Goal: Transaction & Acquisition: Purchase product/service

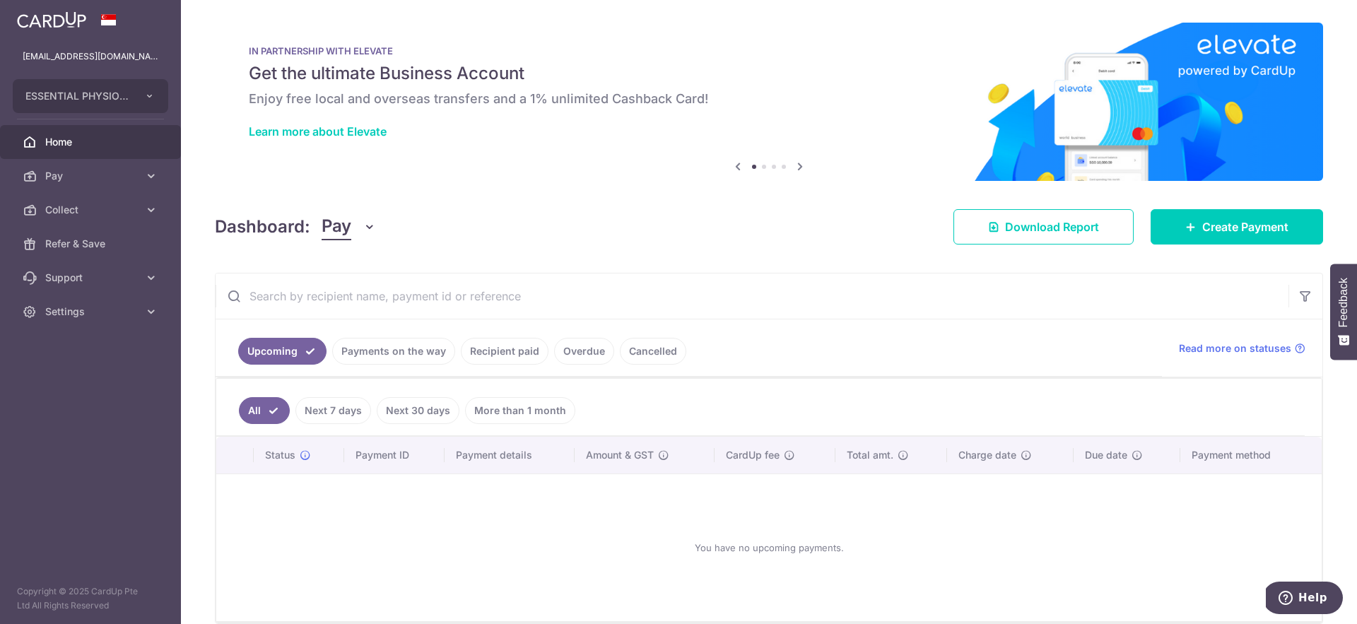
click at [513, 347] on link "Recipient paid" at bounding box center [505, 351] width 88 height 27
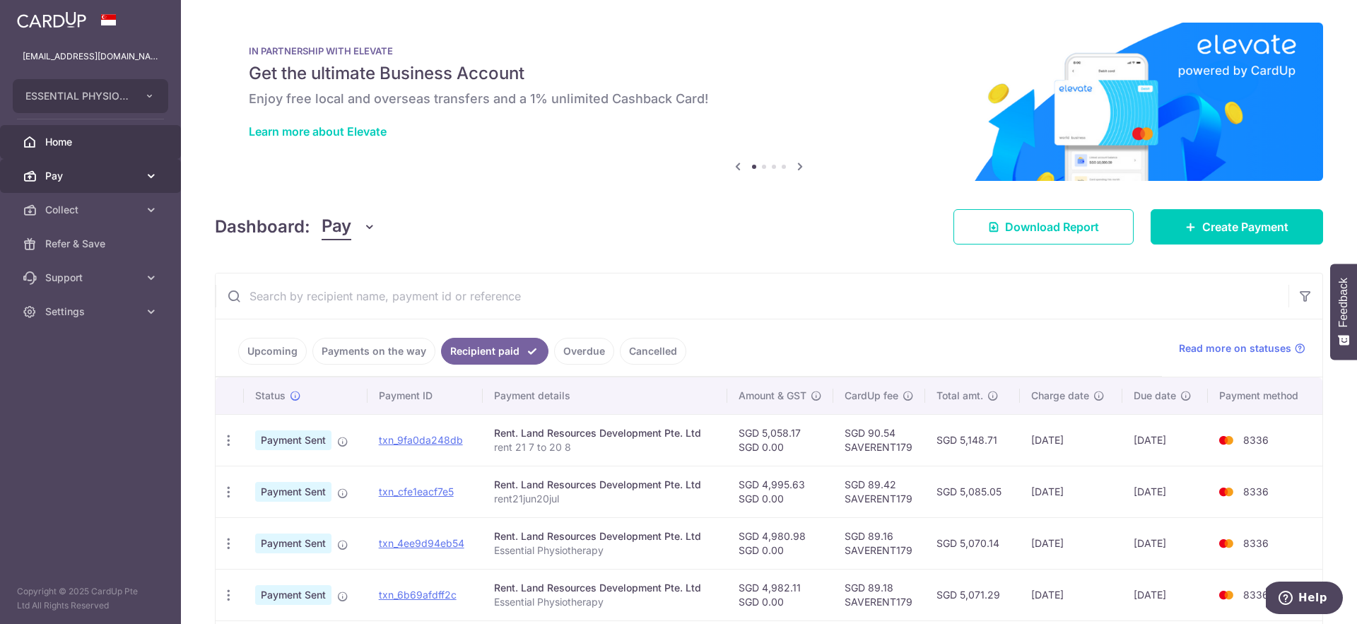
click at [96, 163] on link "Pay" at bounding box center [90, 176] width 181 height 34
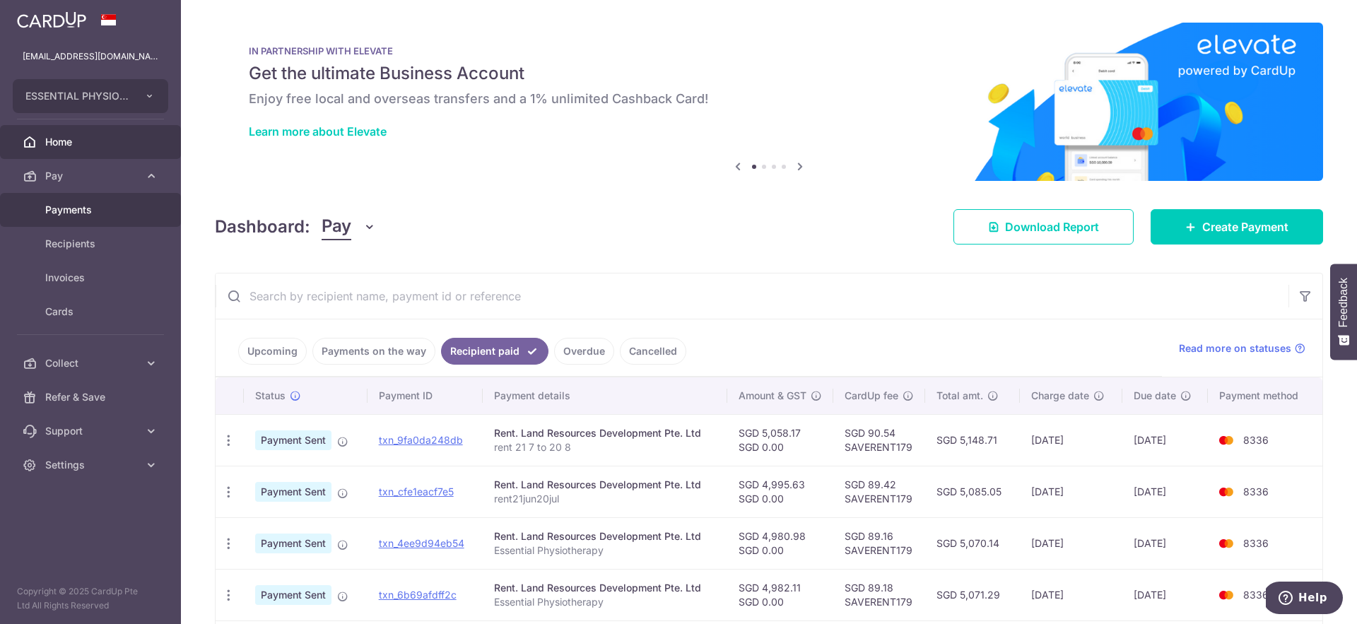
click at [76, 213] on span "Payments" at bounding box center [91, 210] width 93 height 14
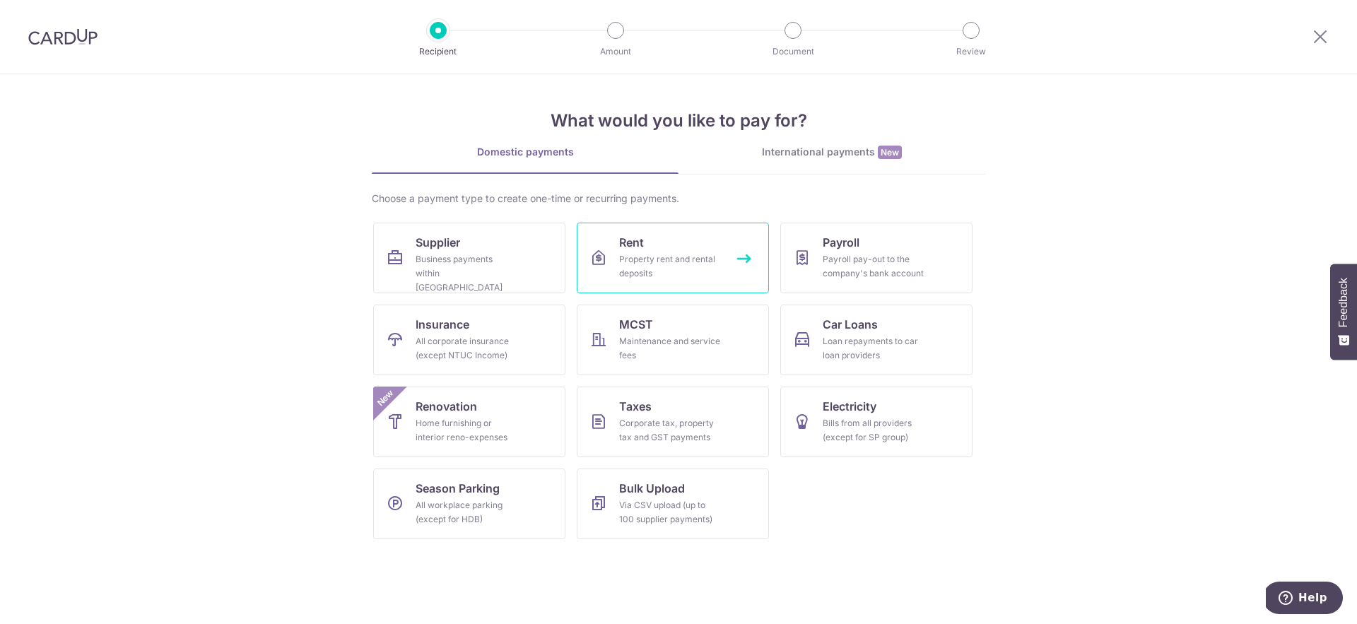
click at [668, 259] on div "Property rent and rental deposits" at bounding box center [670, 266] width 102 height 28
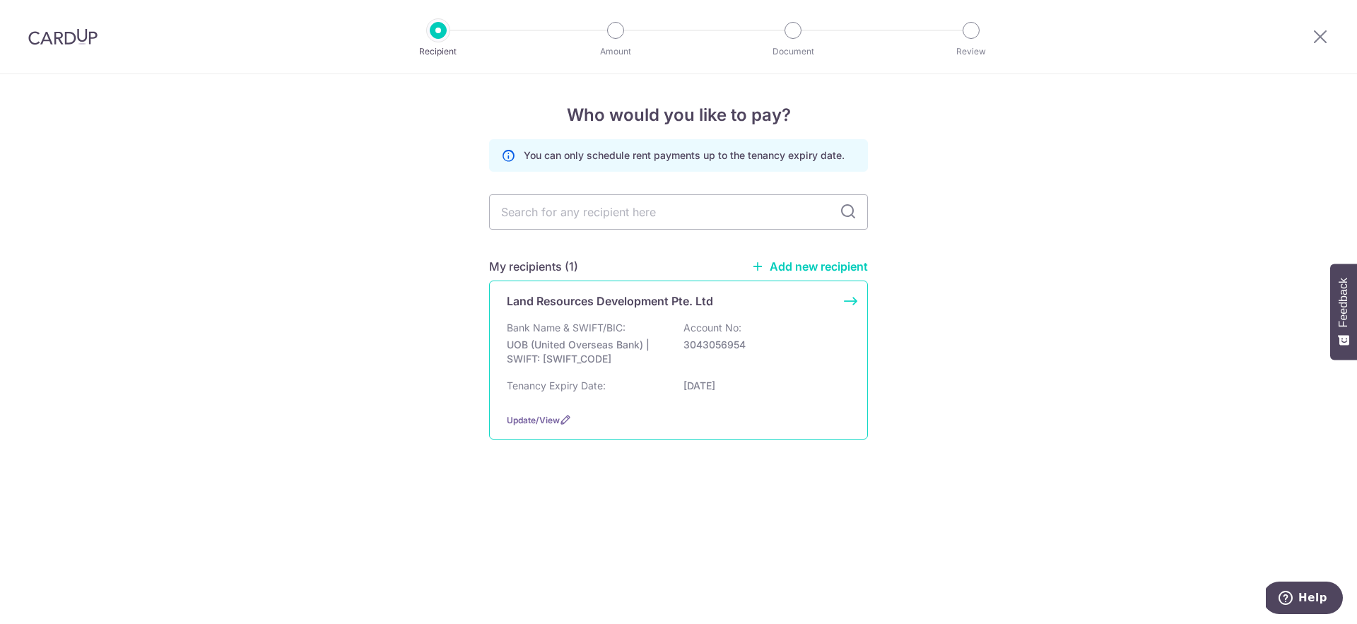
click at [657, 349] on p "UOB (United Overseas Bank) | SWIFT: UOVBSGSGXXX" at bounding box center [586, 352] width 158 height 28
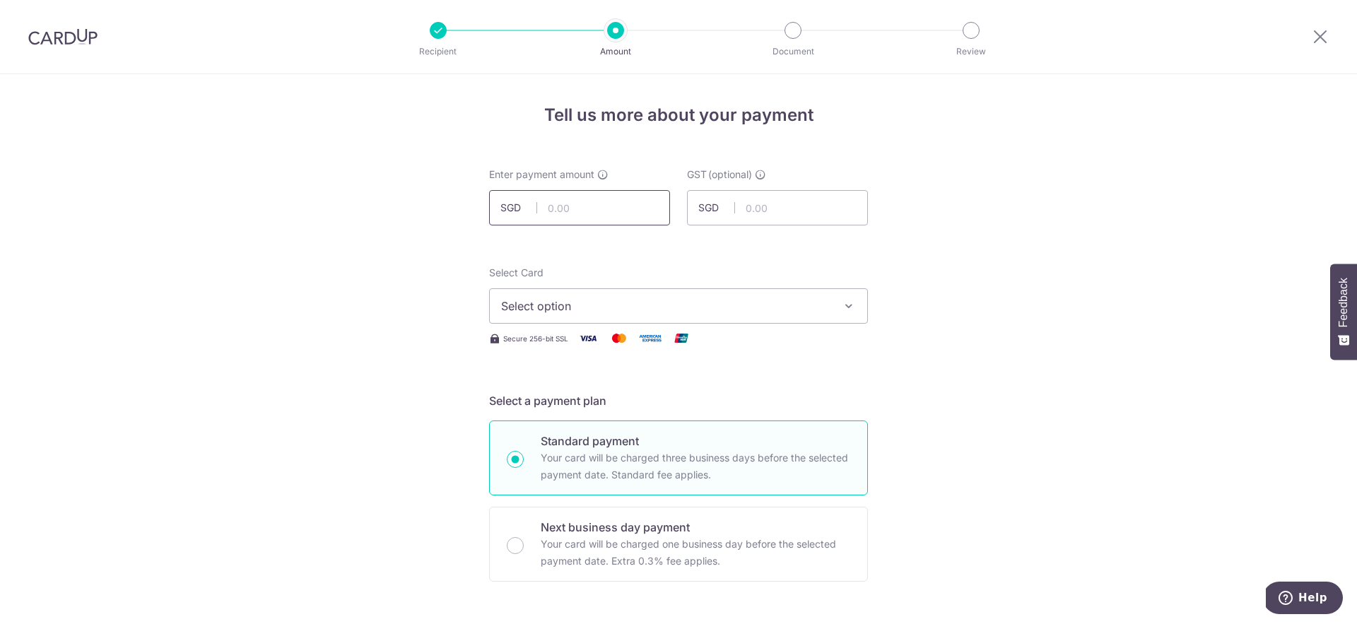
click at [606, 206] on input "text" at bounding box center [579, 207] width 181 height 35
type input "5,054.99"
click at [745, 305] on span "Select option" at bounding box center [665, 305] width 329 height 17
click at [549, 406] on span "**** 8336" at bounding box center [562, 406] width 54 height 17
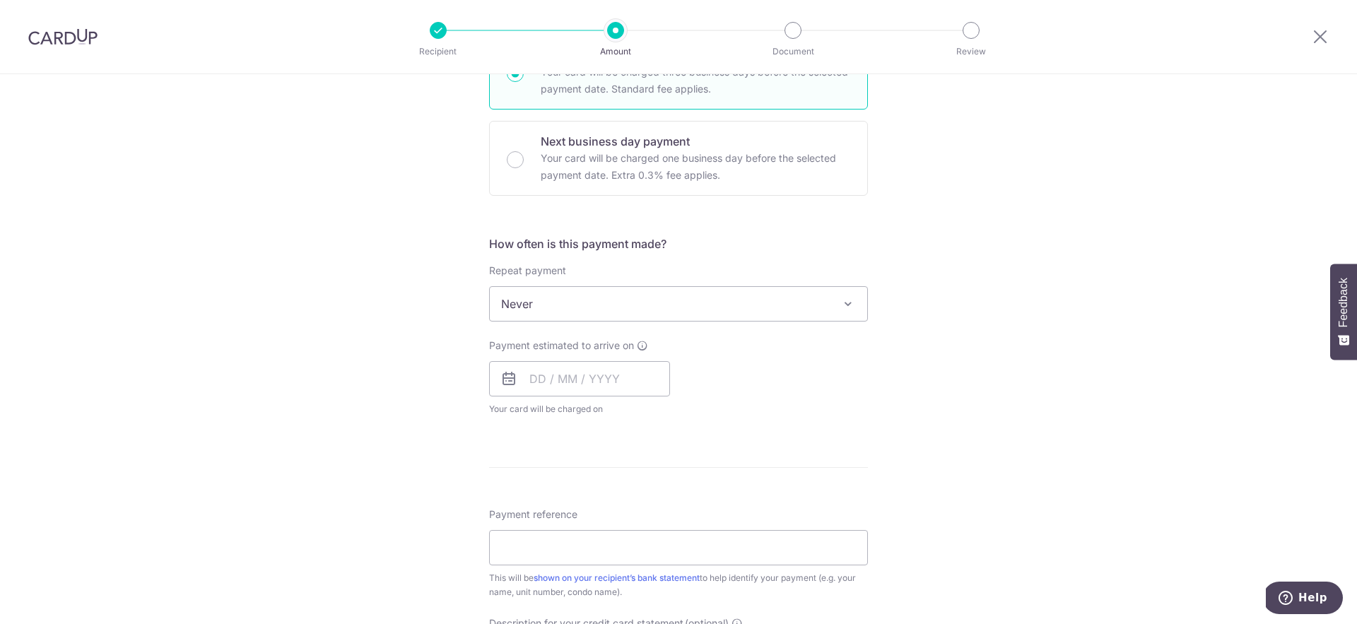
scroll to position [459, 0]
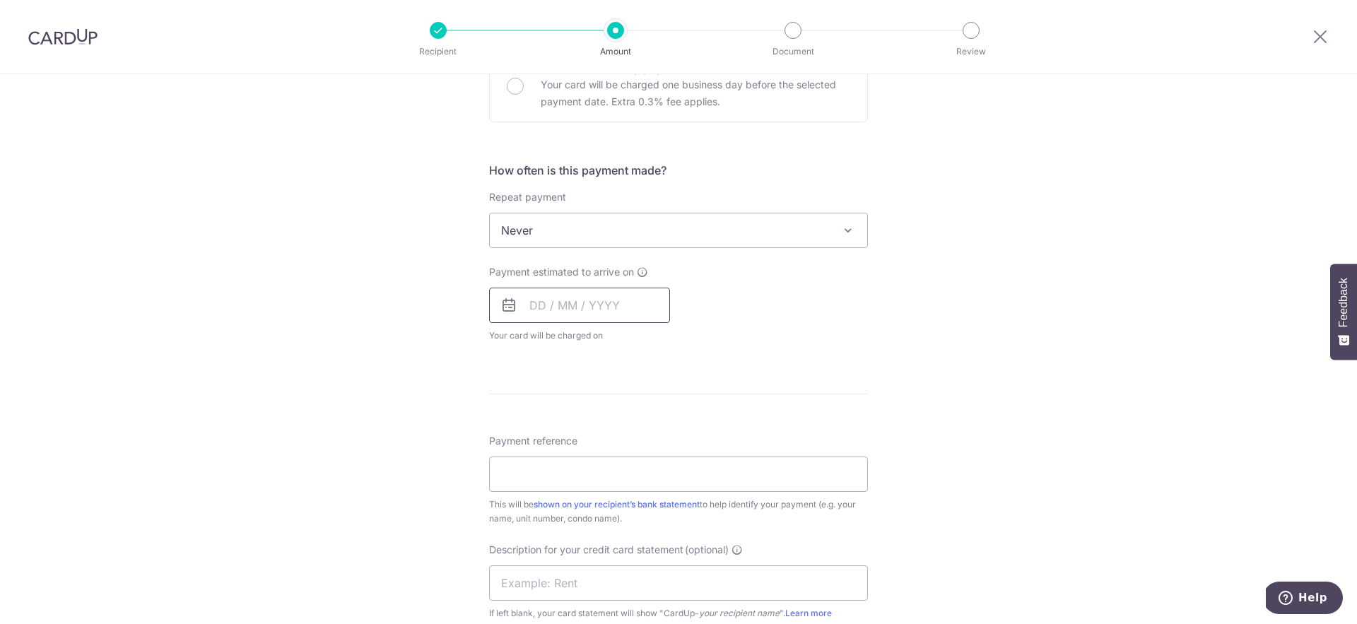
click at [617, 315] on input "text" at bounding box center [579, 305] width 181 height 35
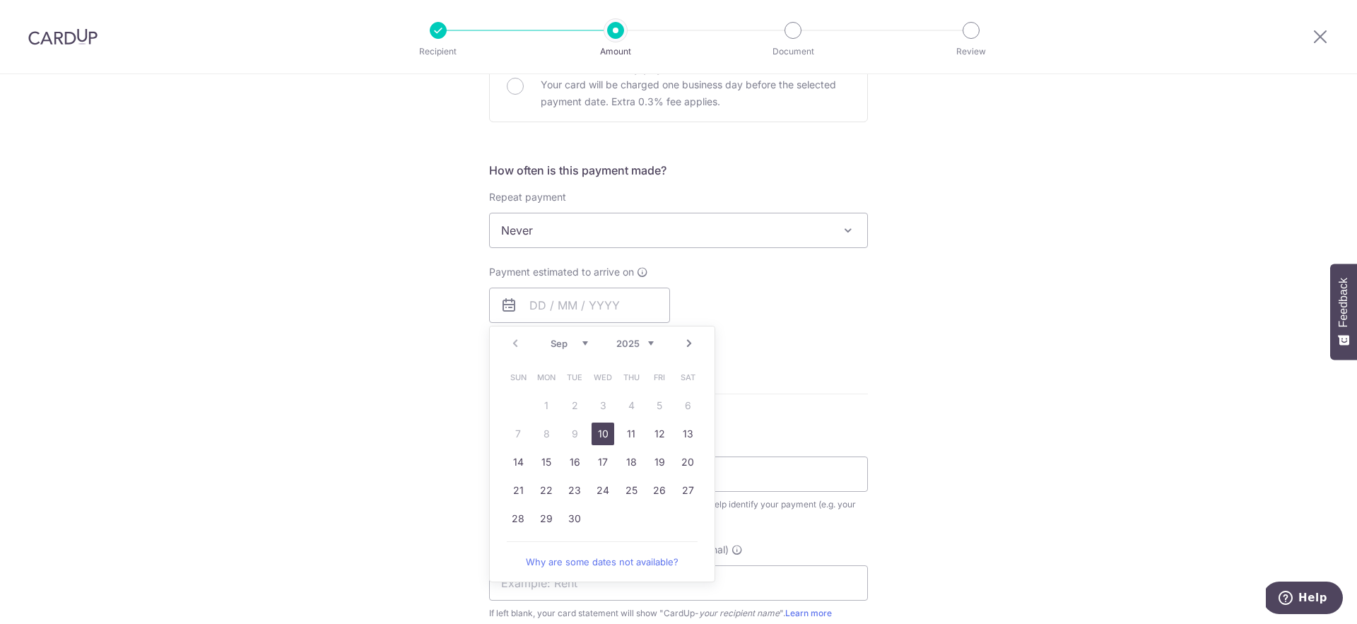
click at [595, 439] on link "10" at bounding box center [602, 434] width 23 height 23
type input "10/09/2025"
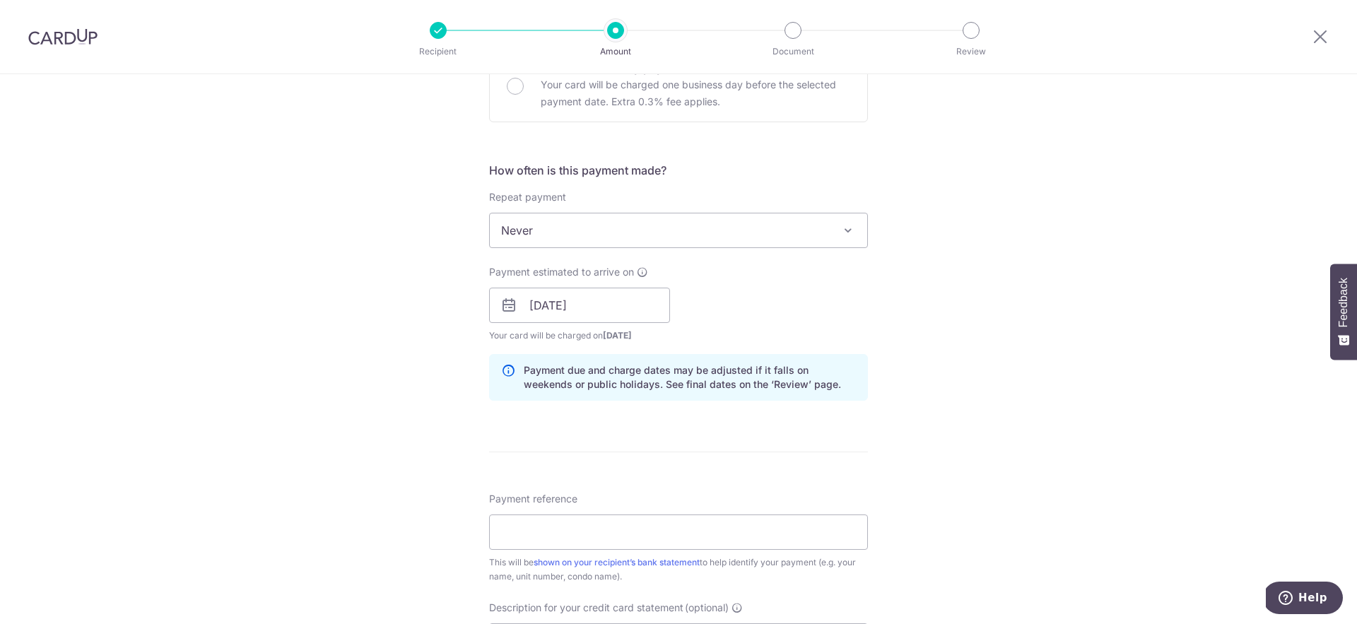
click at [1082, 422] on div "Tell us more about your payment Enter payment amount SGD 5,054.99 5054.99 GST (…" at bounding box center [678, 330] width 1357 height 1431
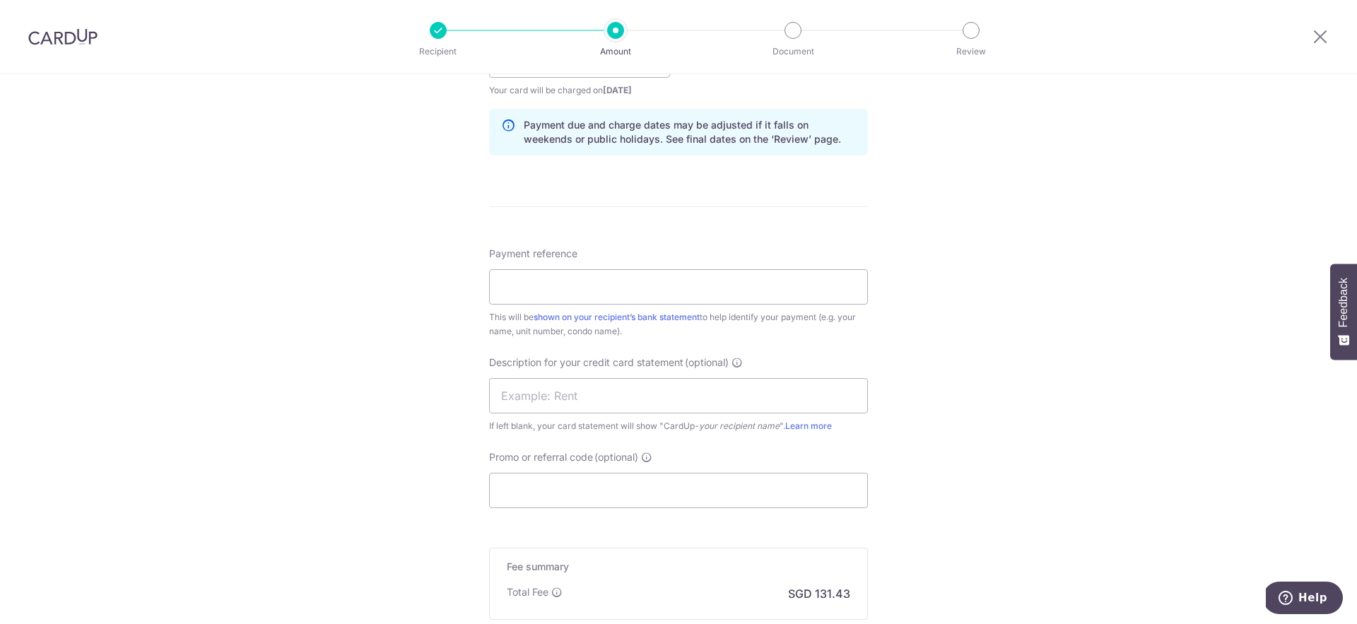
scroll to position [720, 0]
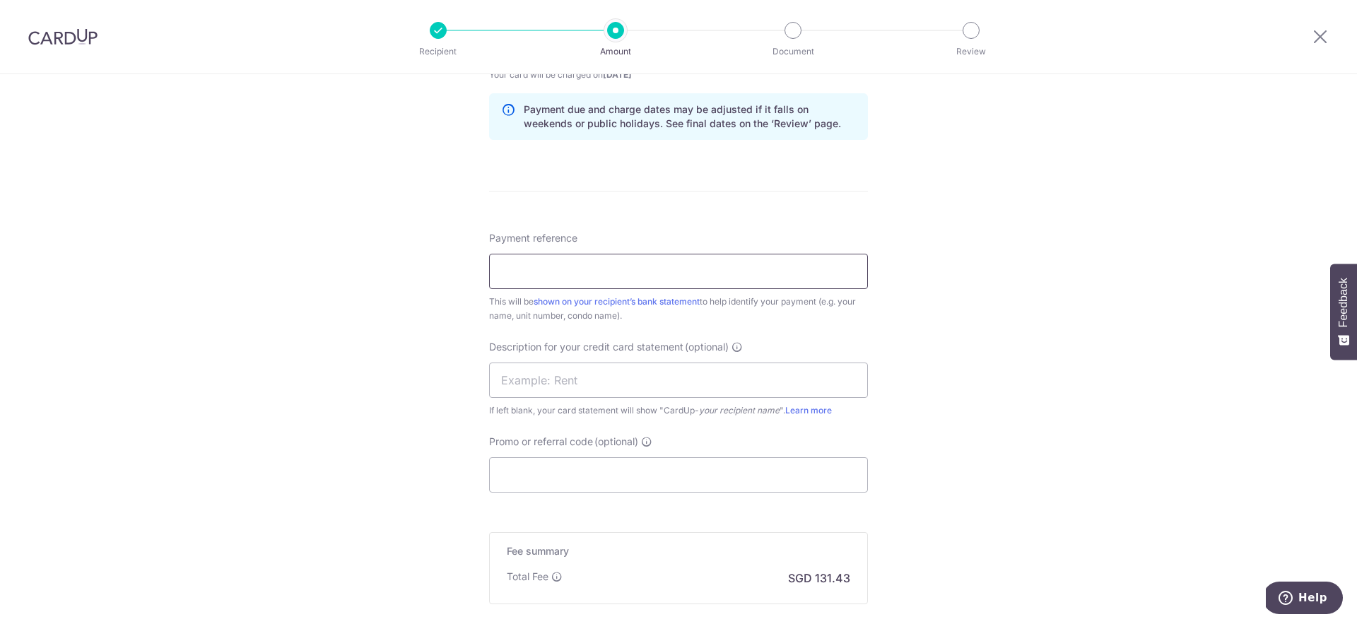
click at [622, 288] on input "Payment reference" at bounding box center [678, 271] width 379 height 35
type input "2108-2009 rent"
drag, startPoint x: 563, startPoint y: 366, endPoint x: 562, endPoint y: 377, distance: 10.7
click at [562, 366] on input "text" at bounding box center [678, 379] width 379 height 35
paste input "2108-2009 rent"
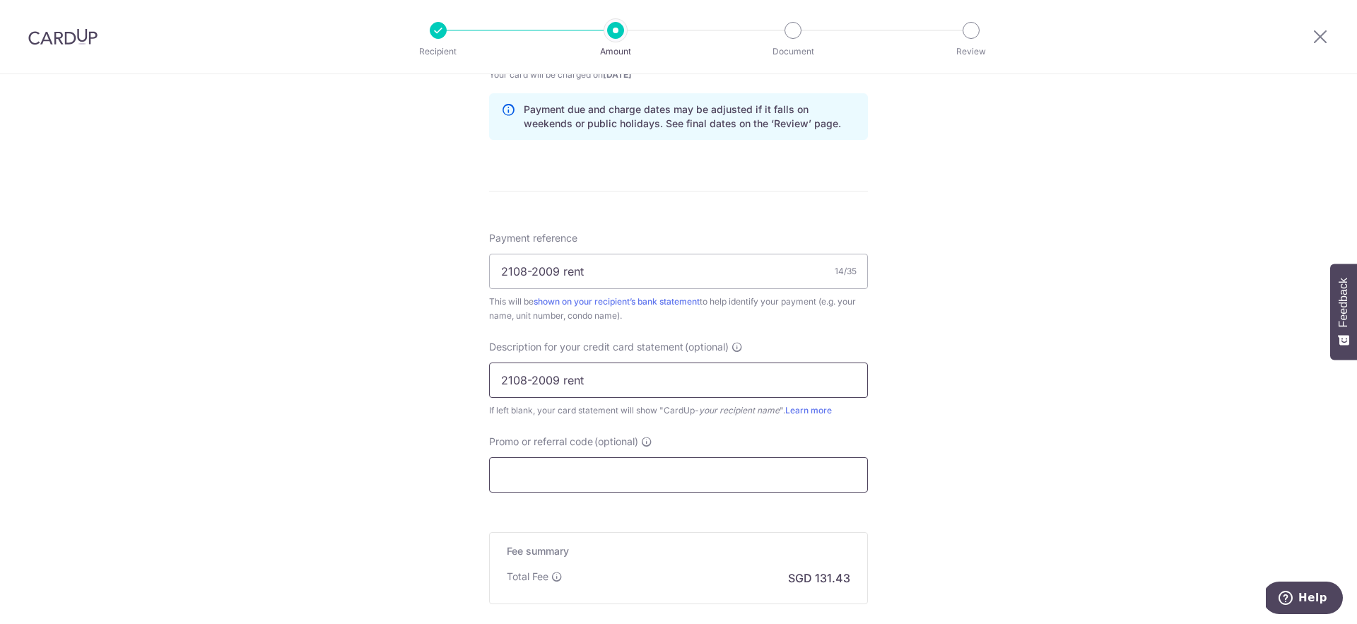
type input "2108-2009 rent"
click at [606, 473] on input "Promo or referral code (optional)" at bounding box center [678, 474] width 379 height 35
click at [969, 430] on div "Tell us more about your payment Enter payment amount SGD 5,054.99 5054.99 GST (…" at bounding box center [678, 69] width 1357 height 1431
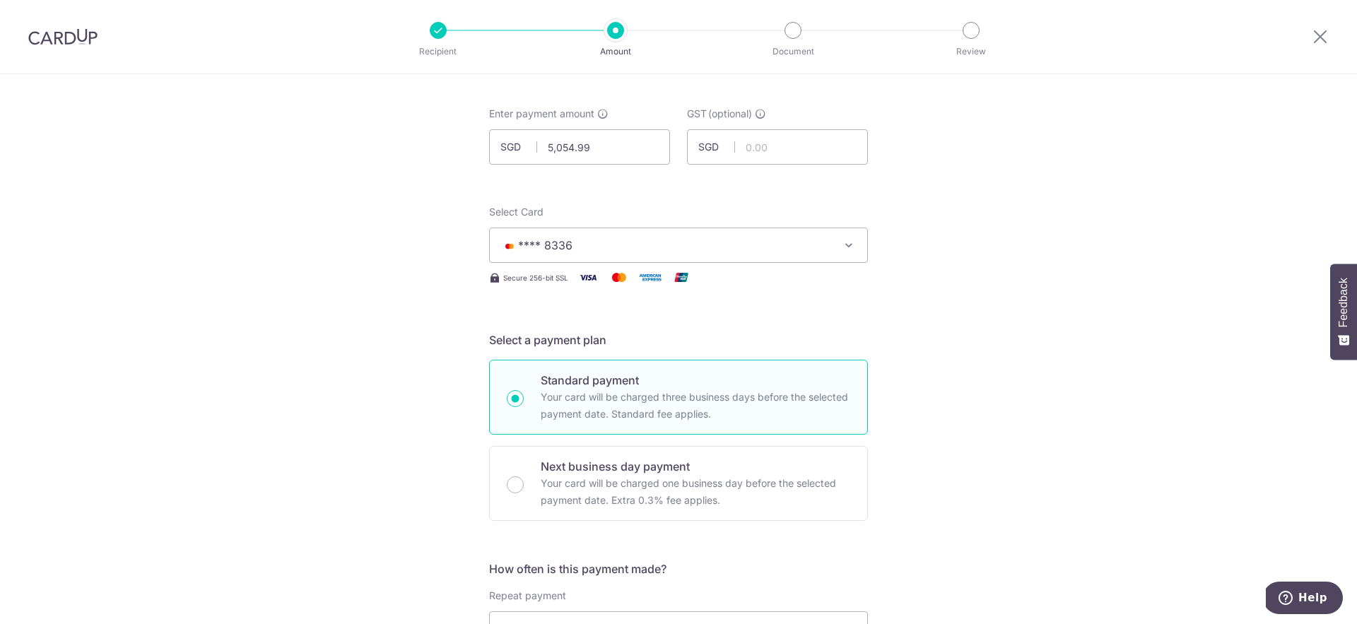
scroll to position [757, 0]
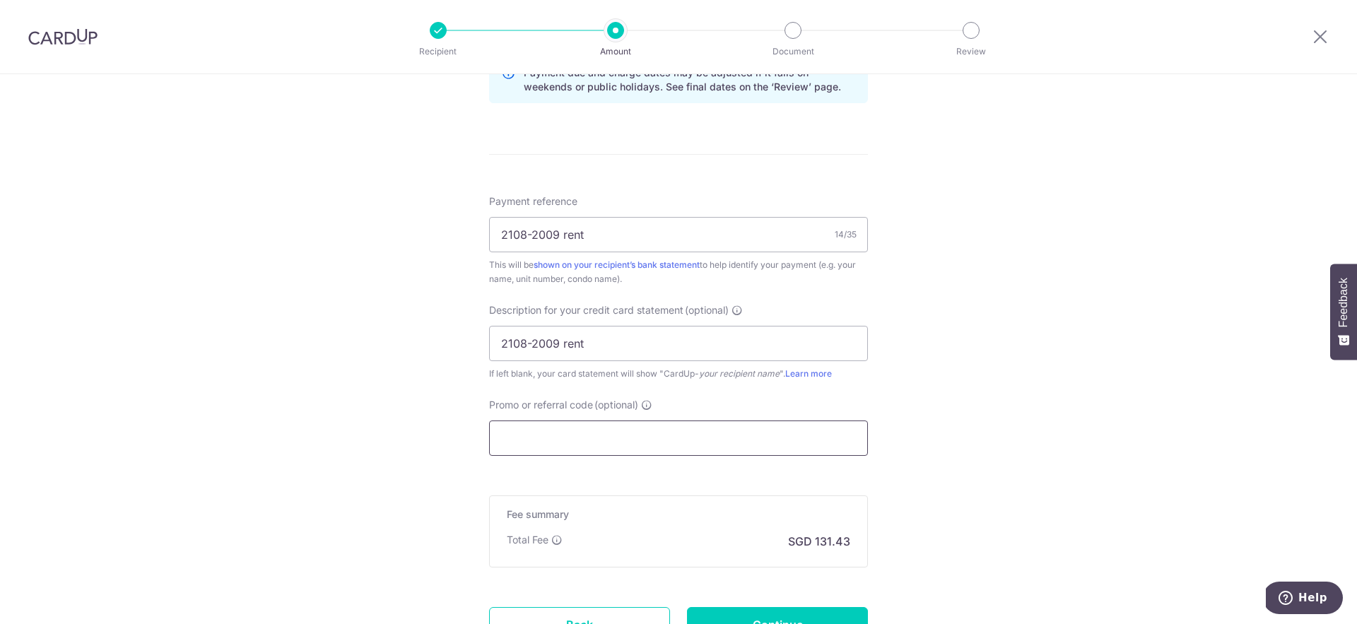
click at [588, 434] on input "Promo or referral code (optional)" at bounding box center [678, 437] width 379 height 35
paste input "SAVERENT179"
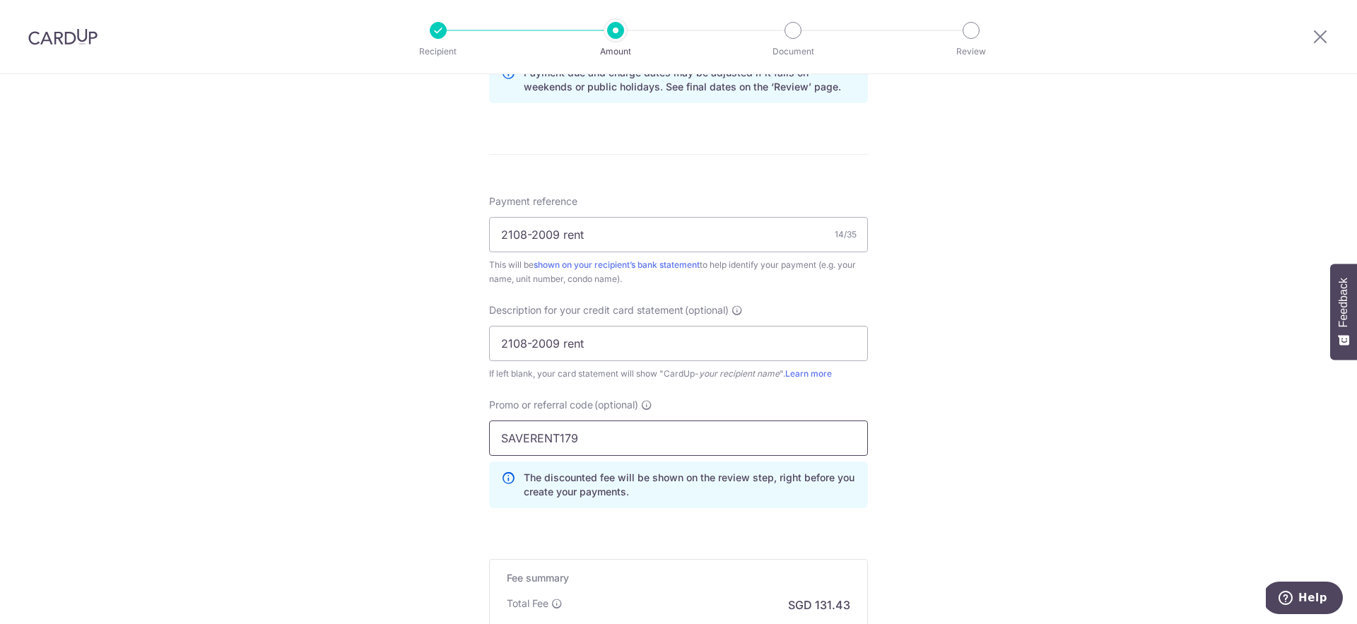
type input "SAVERENT179"
click at [1017, 441] on div "Tell us more about your payment Enter payment amount SGD 5,054.99 5054.99 GST (…" at bounding box center [678, 64] width 1357 height 1494
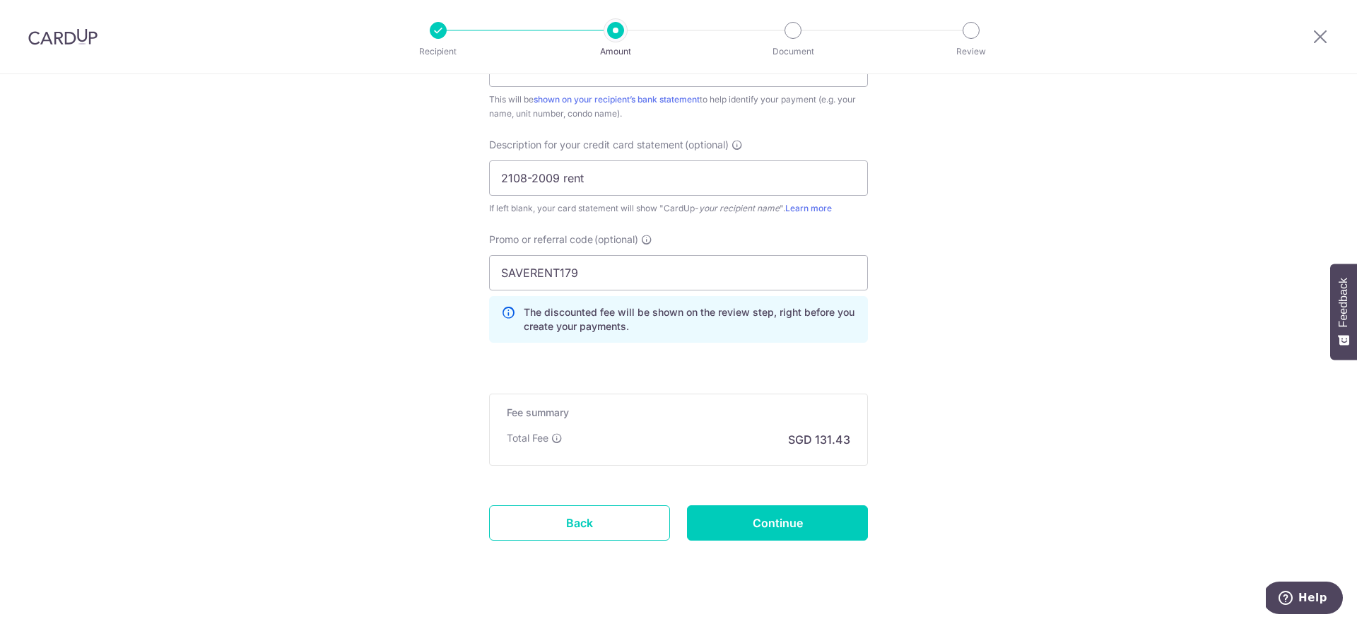
scroll to position [945, 0]
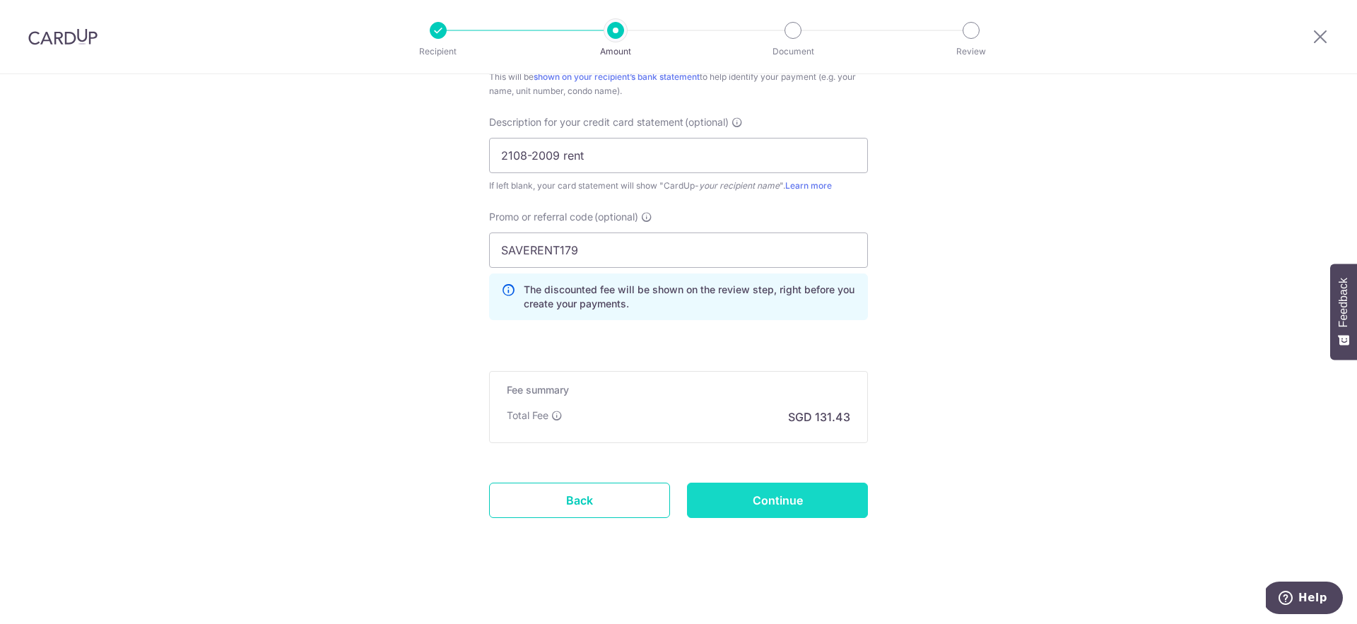
click at [802, 507] on input "Continue" at bounding box center [777, 500] width 181 height 35
type input "Create Schedule"
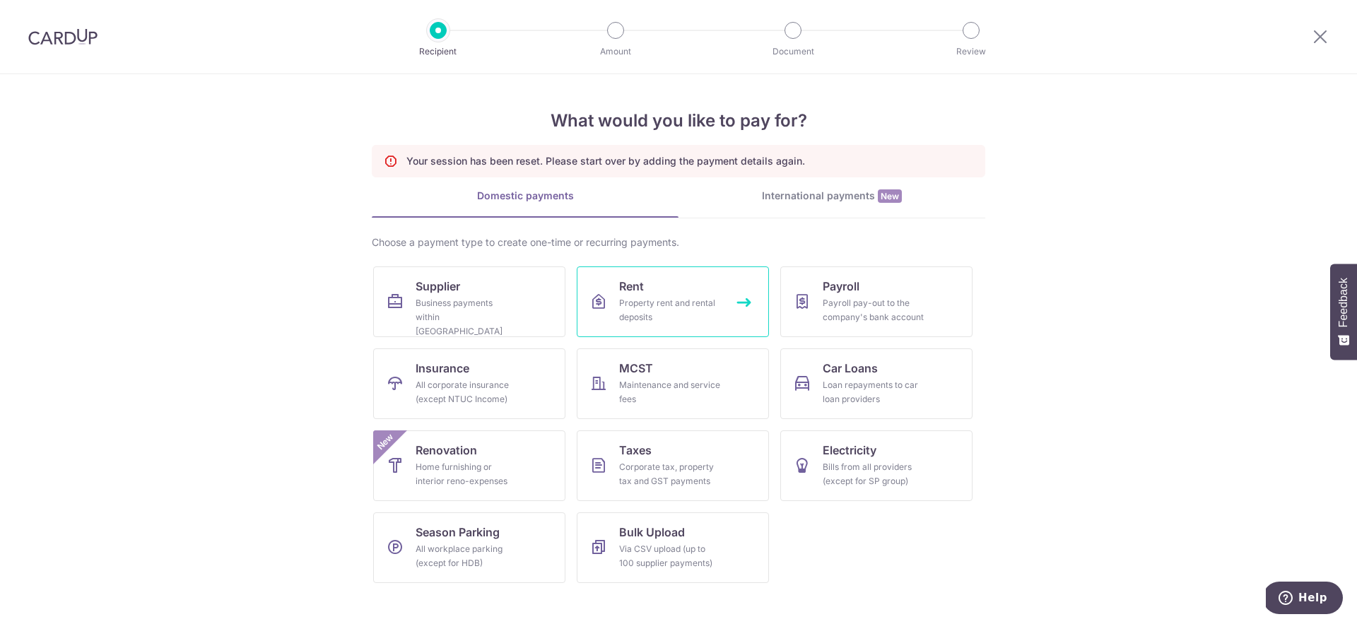
click at [648, 292] on link "Rent Property rent and rental deposits" at bounding box center [673, 301] width 192 height 71
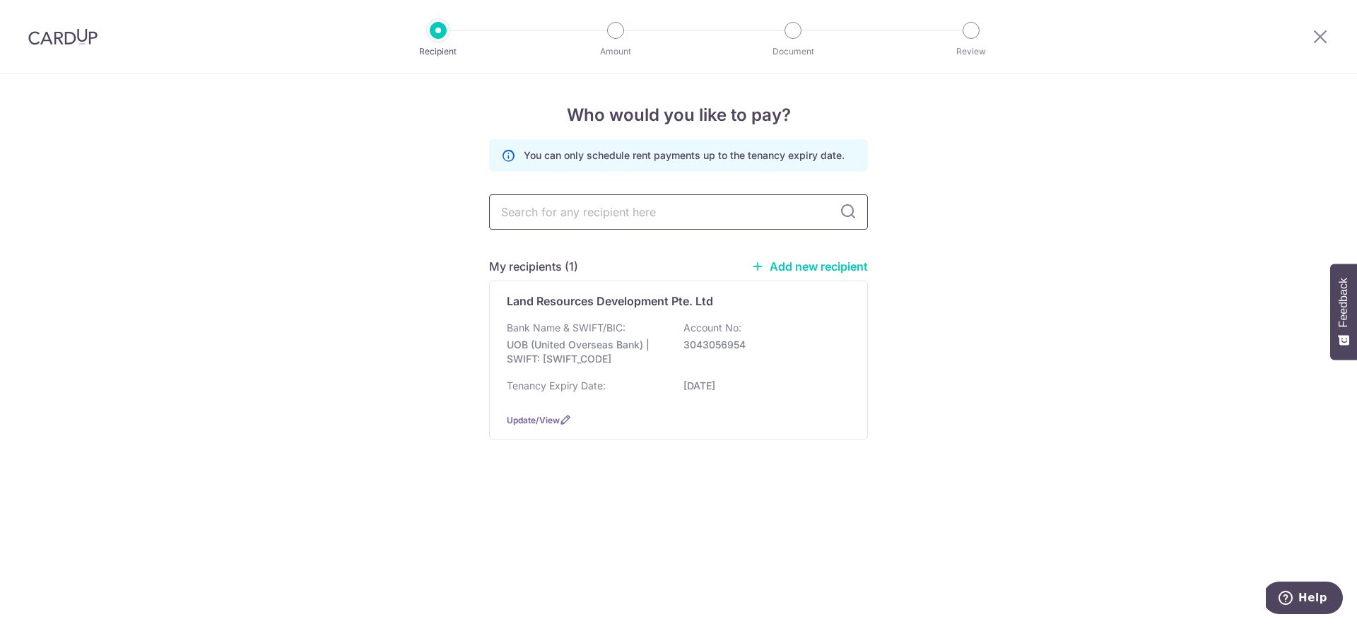
click at [628, 220] on input "text" at bounding box center [678, 211] width 379 height 35
click at [725, 363] on div "Bank Name & SWIFT/BIC: UOB (United Overseas Bank) | SWIFT: UOVBSGSGXXX Account …" at bounding box center [678, 347] width 343 height 52
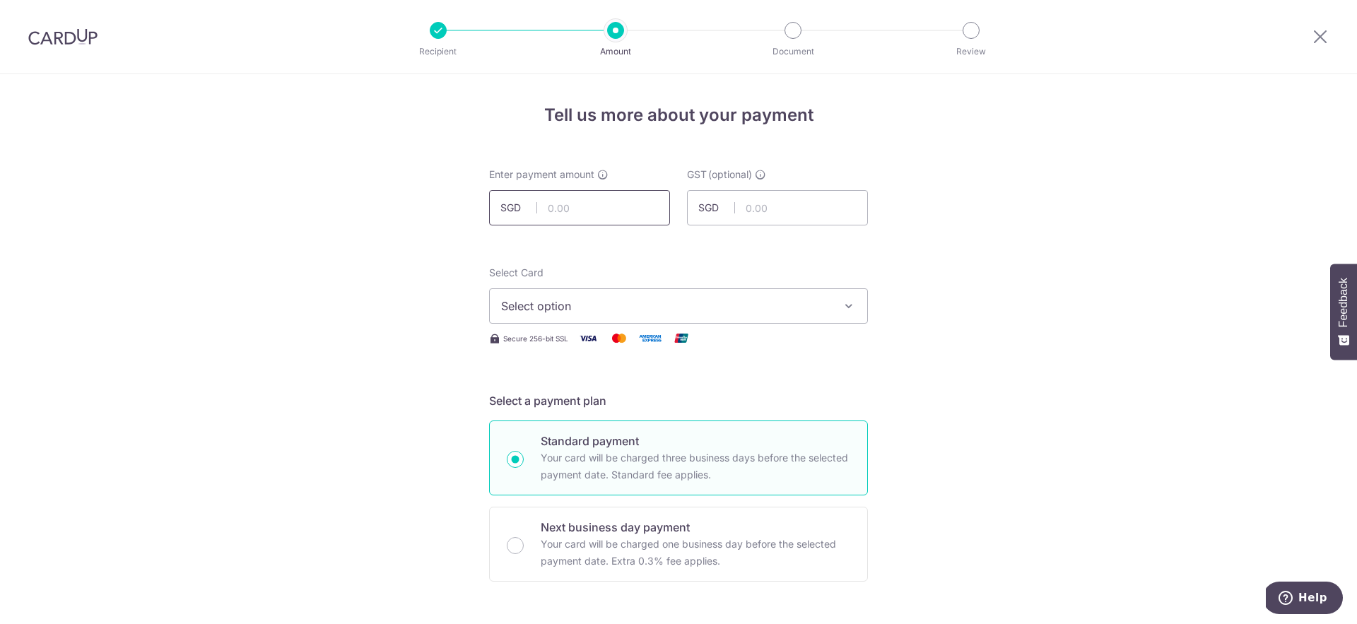
click at [623, 218] on input "text" at bounding box center [579, 207] width 181 height 35
type input "5,054.99"
click at [731, 298] on span "Select option" at bounding box center [665, 305] width 329 height 17
click at [572, 410] on span "**** 8336" at bounding box center [562, 406] width 54 height 17
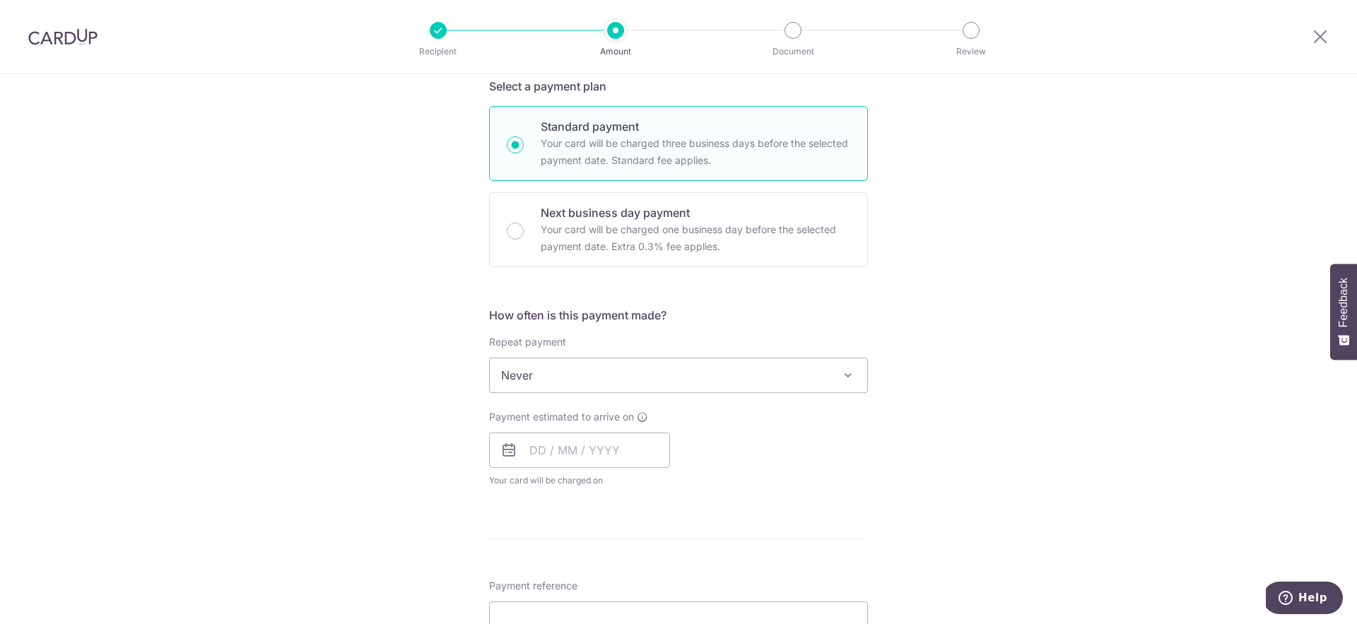
scroll to position [823, 0]
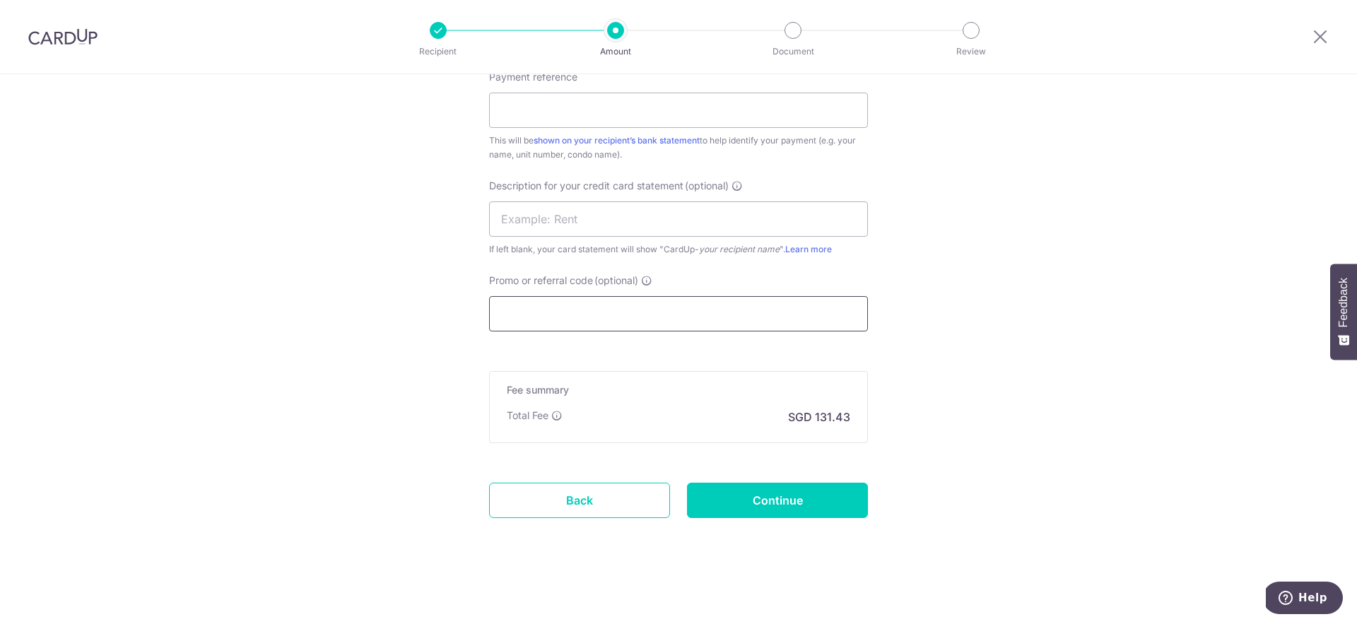
click at [548, 320] on input "Promo or referral code (optional)" at bounding box center [678, 313] width 379 height 35
paste input "SAVERENT179"
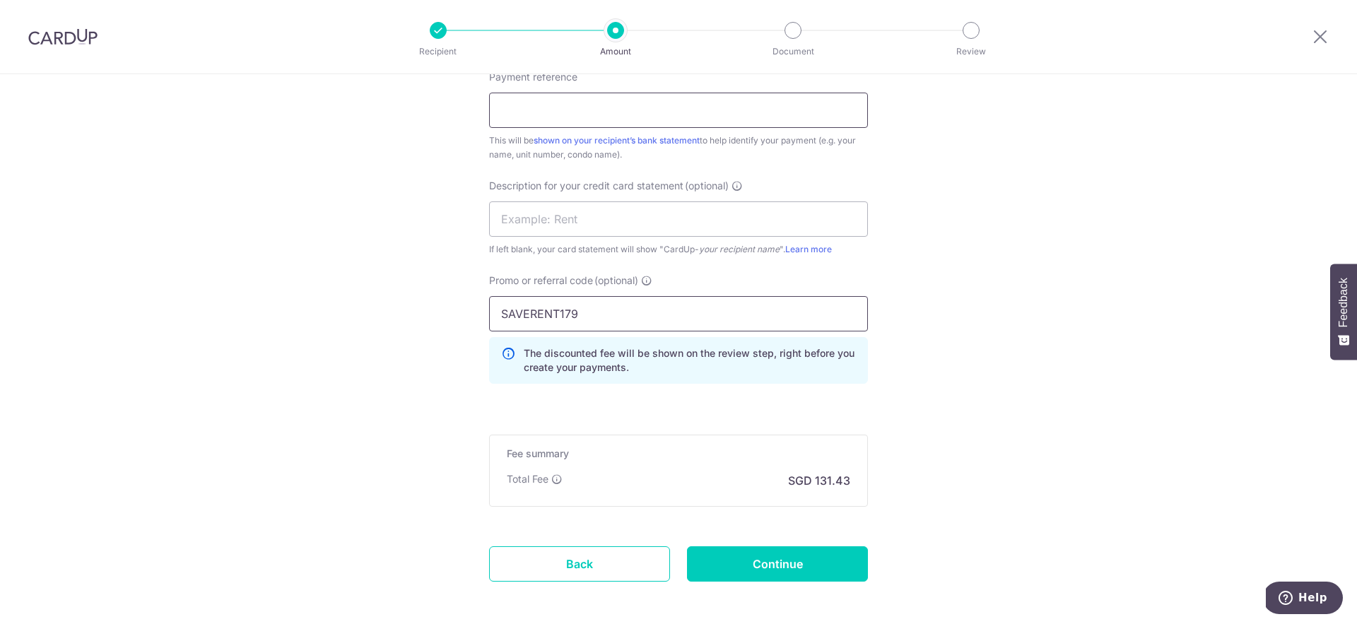
type input "SAVERENT179"
click at [562, 114] on input "Payment reference" at bounding box center [678, 110] width 379 height 35
click at [552, 112] on input "Rent 21 09 to 20 10" at bounding box center [678, 110] width 379 height 35
type input "Rent 21 08 to 20 09"
click at [685, 204] on input "text" at bounding box center [678, 218] width 379 height 35
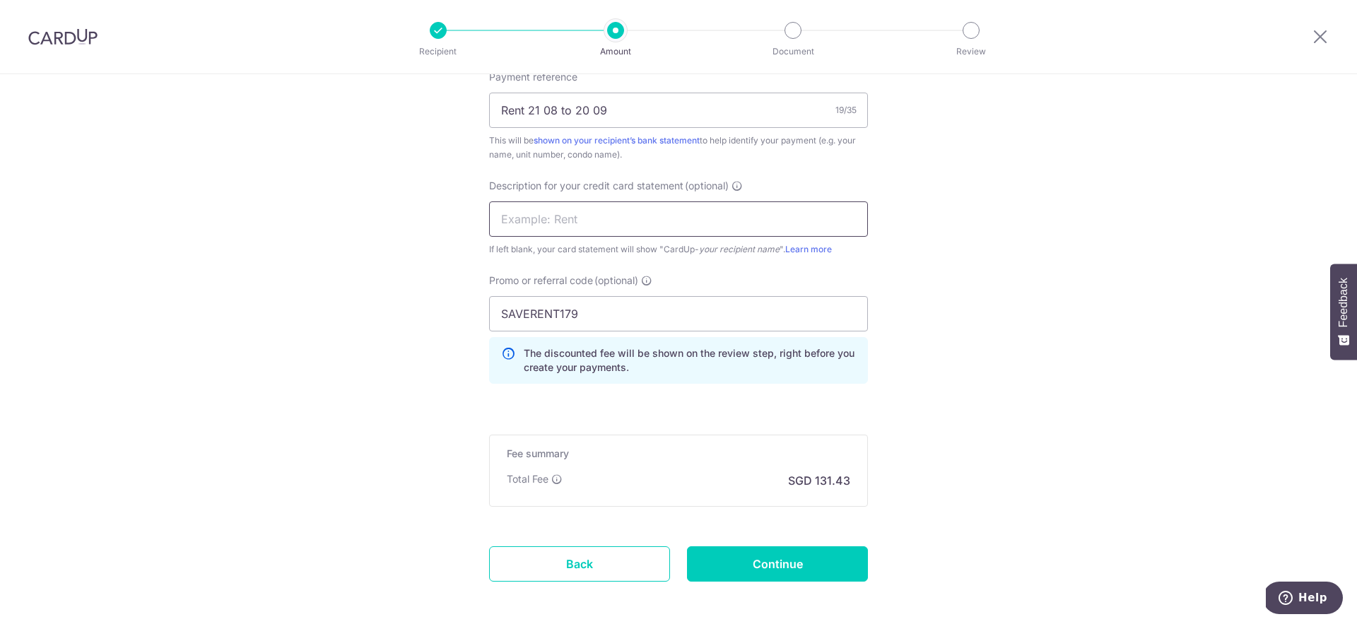
paste input "Rent 21 08 to 2"
click at [685, 230] on input "Rent 21 08 to 2" at bounding box center [678, 218] width 379 height 35
click at [567, 224] on input "Rent 21 08 to 2" at bounding box center [678, 218] width 379 height 35
click at [572, 223] on input "Rent 21 08 to 2" at bounding box center [678, 218] width 379 height 35
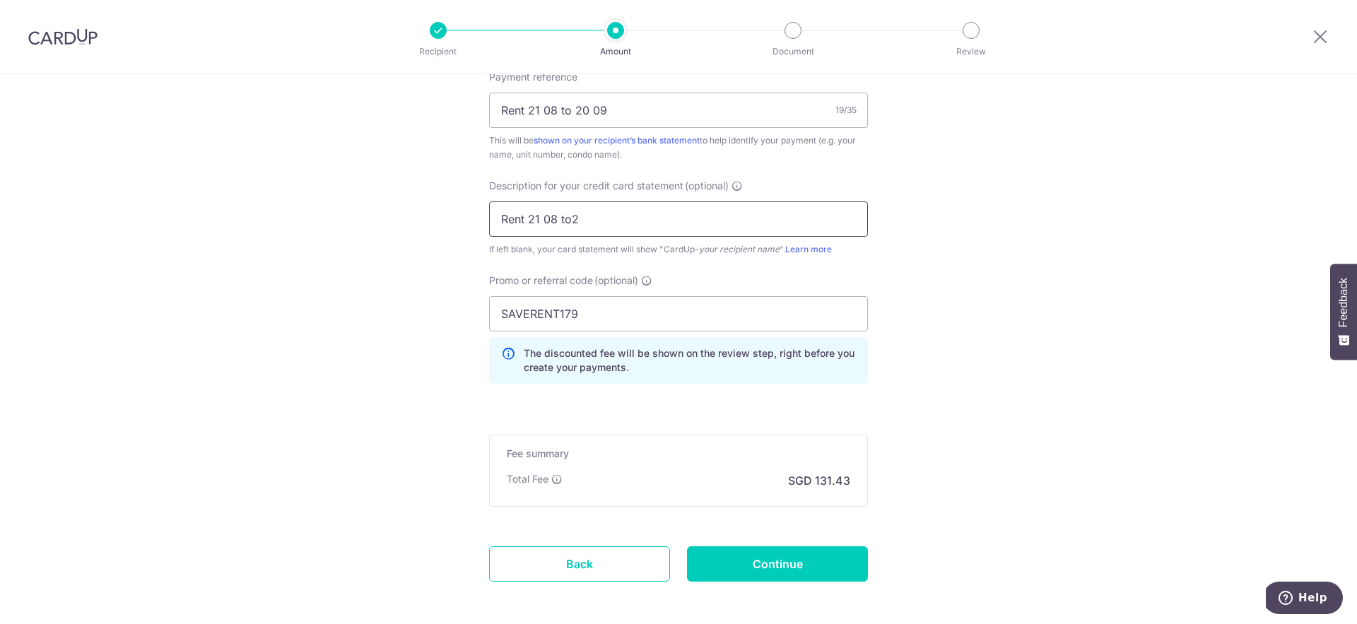
click at [555, 220] on input "Rent 21 08 to2" at bounding box center [678, 218] width 379 height 35
click at [539, 220] on input "Rent 21 08to2" at bounding box center [678, 218] width 379 height 35
click at [590, 223] on input "Rent 2108to2" at bounding box center [678, 218] width 379 height 35
type input "Rent 2108to2009"
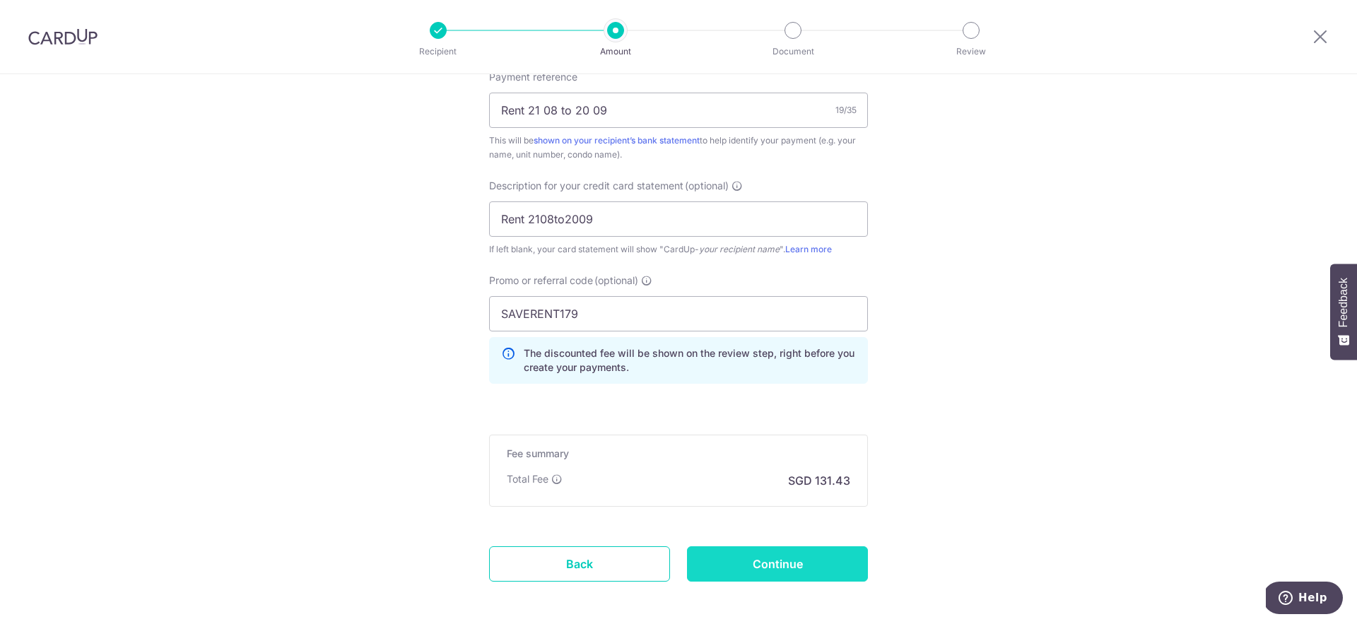
click at [827, 560] on input "Continue" at bounding box center [777, 563] width 181 height 35
type input "Create Schedule"
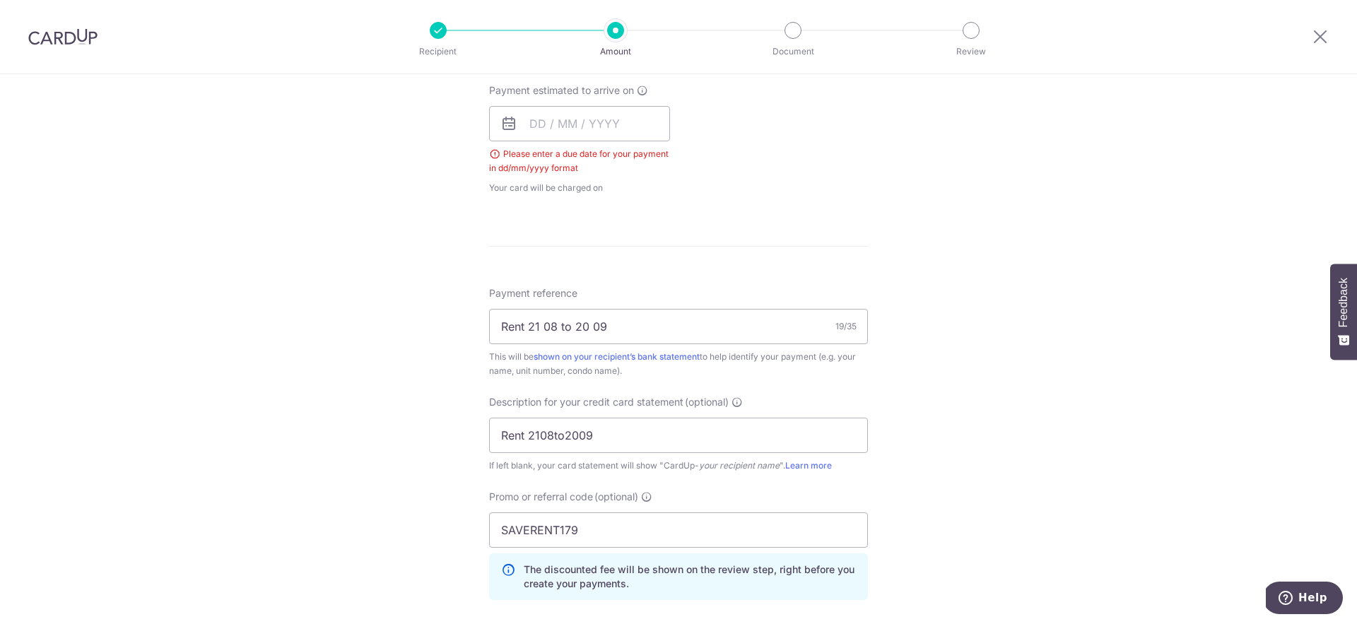
scroll to position [611, 0]
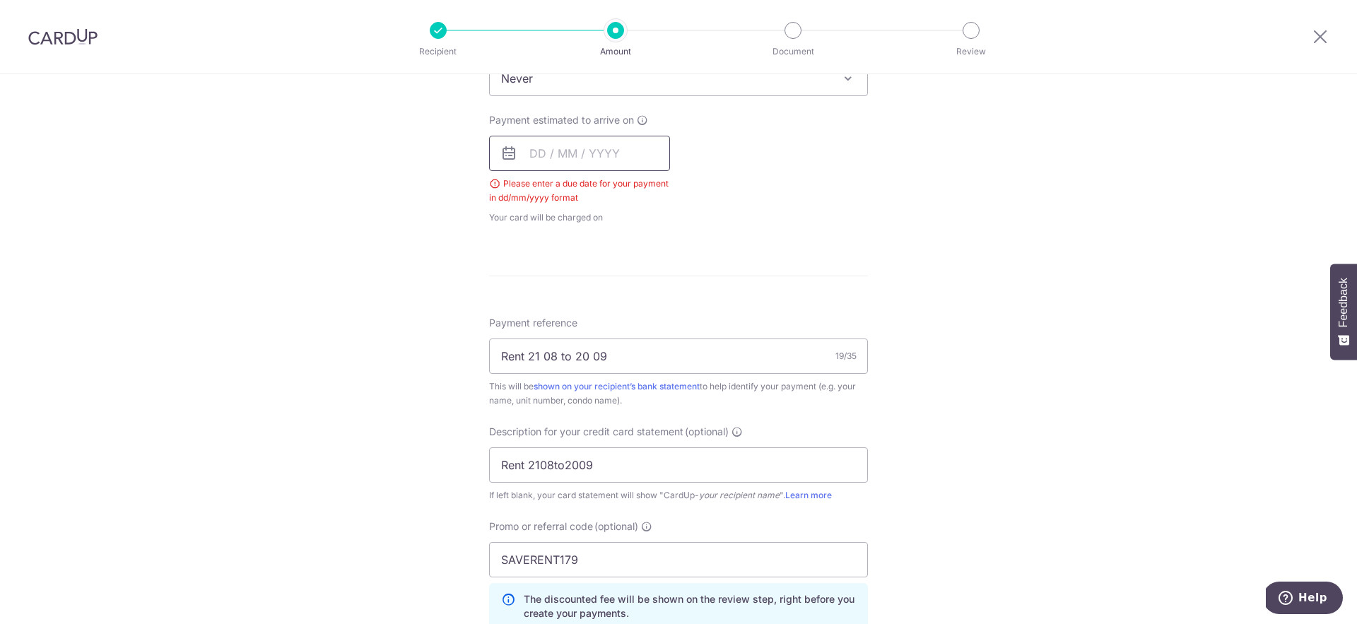
click at [512, 165] on input "text" at bounding box center [579, 153] width 181 height 35
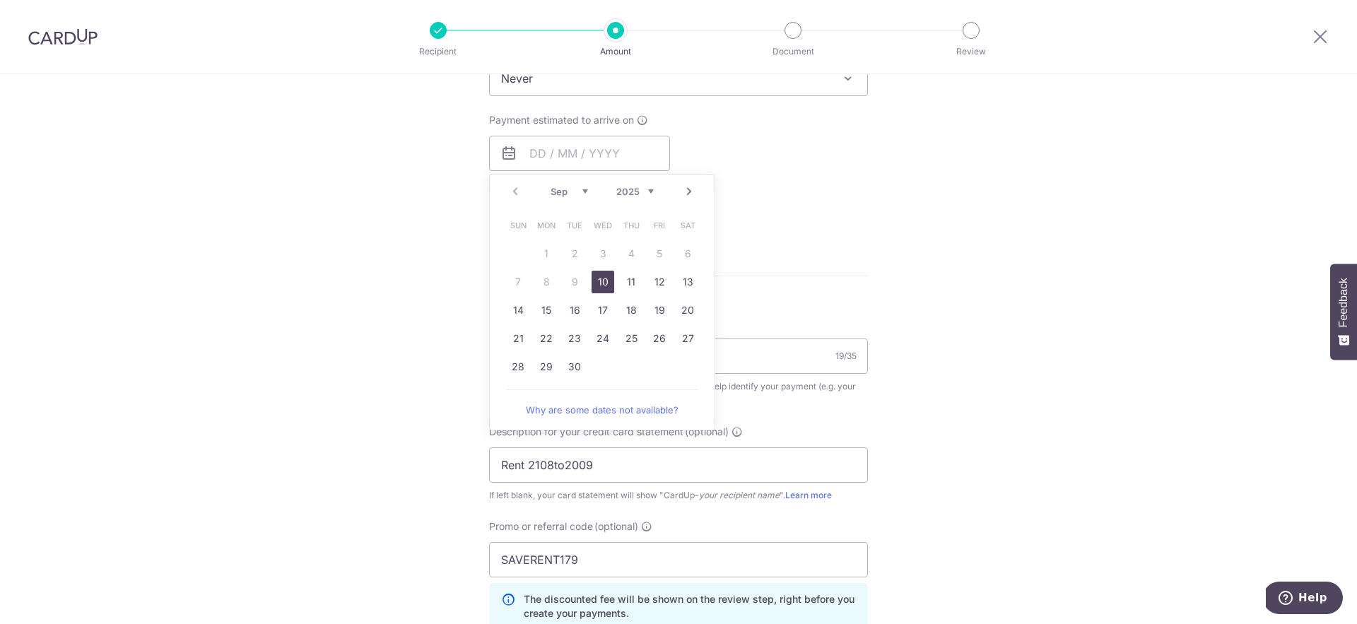
click at [594, 285] on link "10" at bounding box center [602, 282] width 23 height 23
type input "[DATE]"
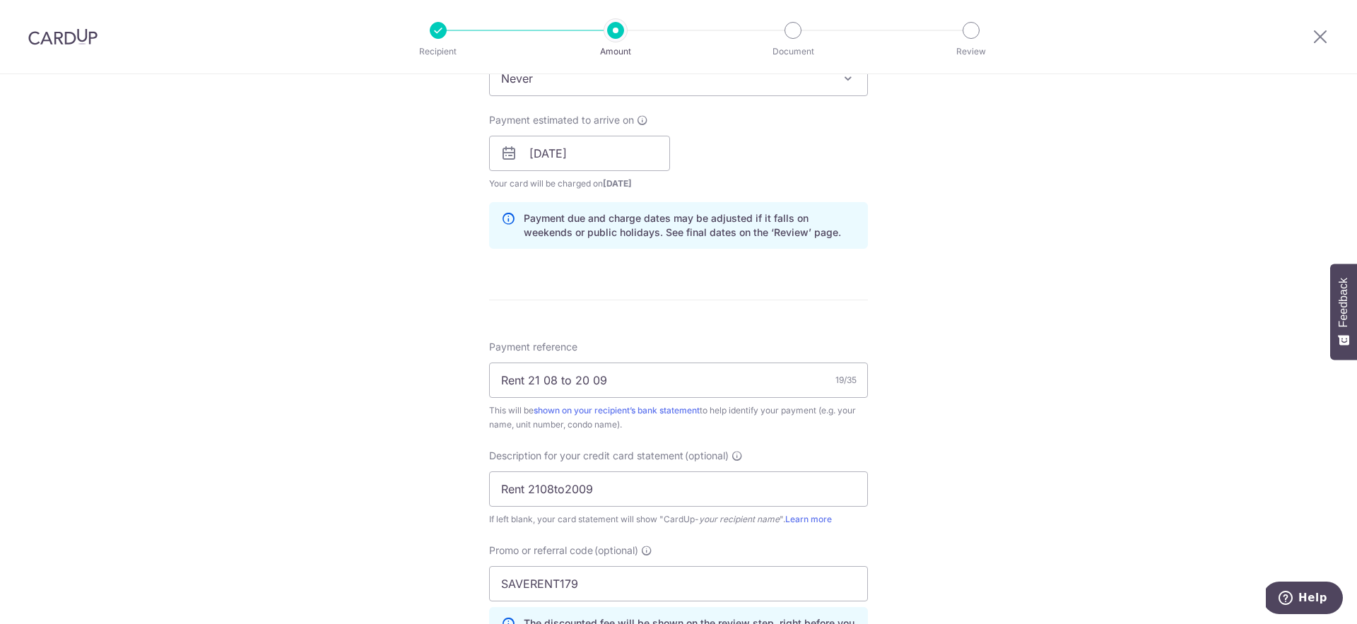
click at [978, 362] on div "Tell us more about your payment Enter payment amount SGD 5,054.99 5054.99 GST (…" at bounding box center [678, 210] width 1357 height 1494
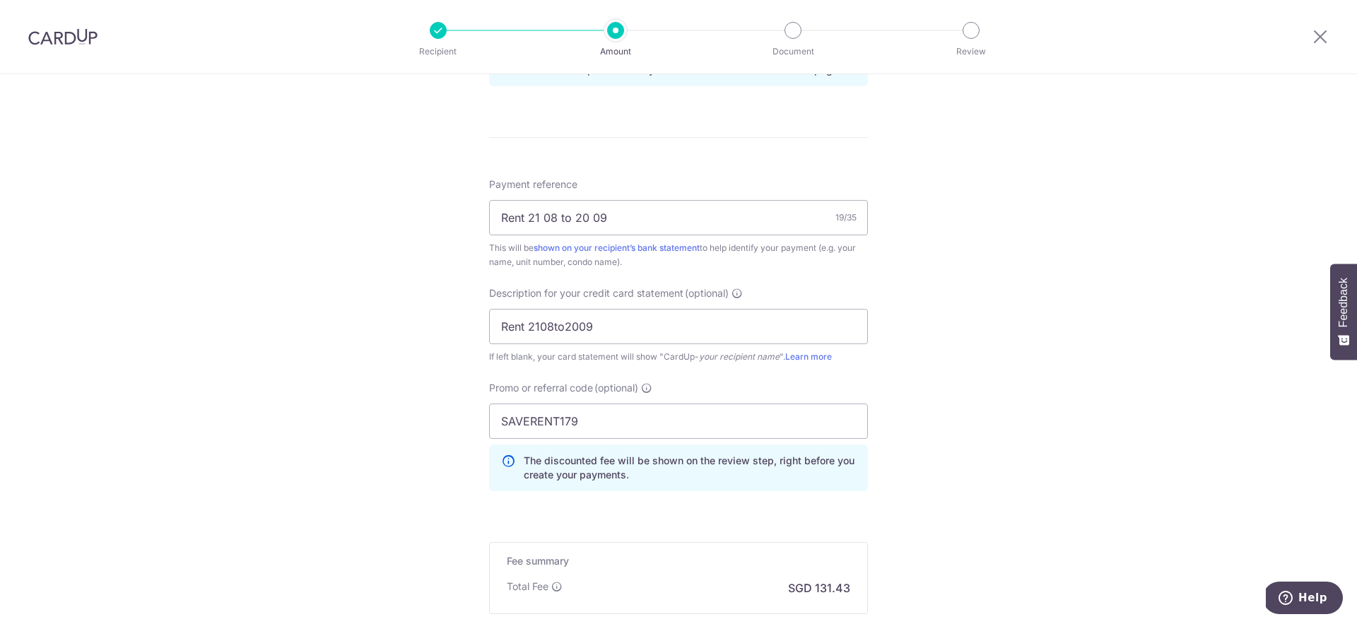
scroll to position [945, 0]
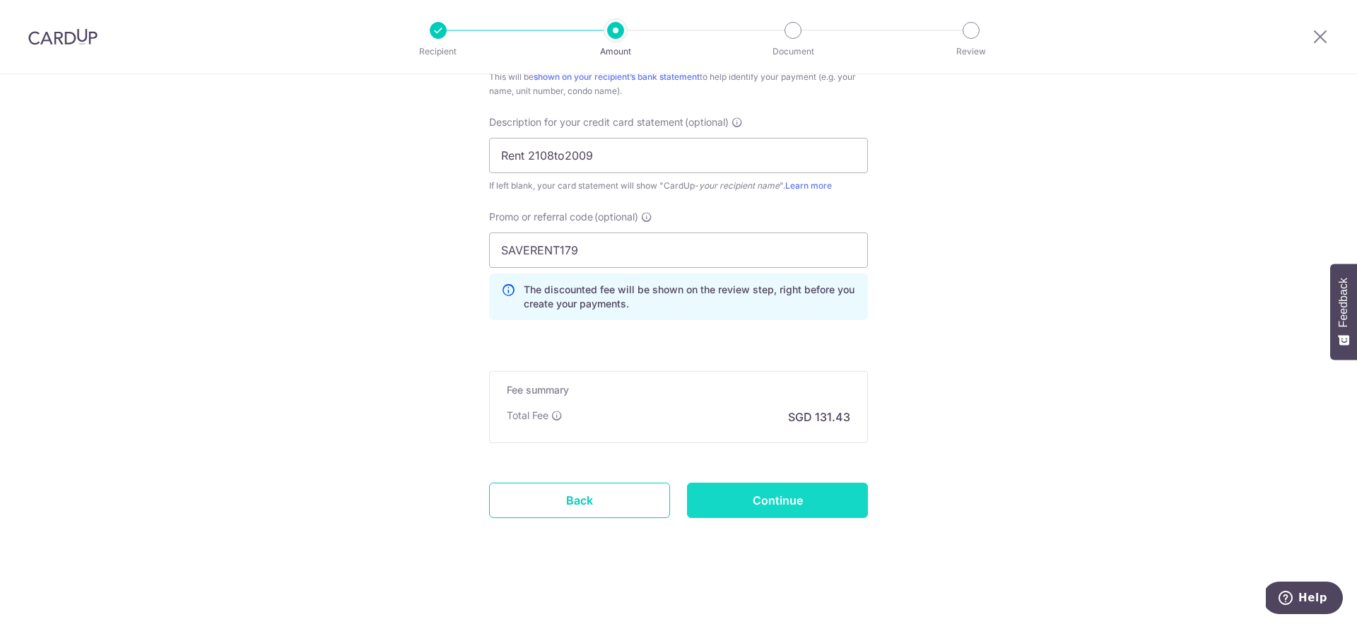
click at [803, 512] on input "Continue" at bounding box center [777, 500] width 181 height 35
type input "Create Schedule"
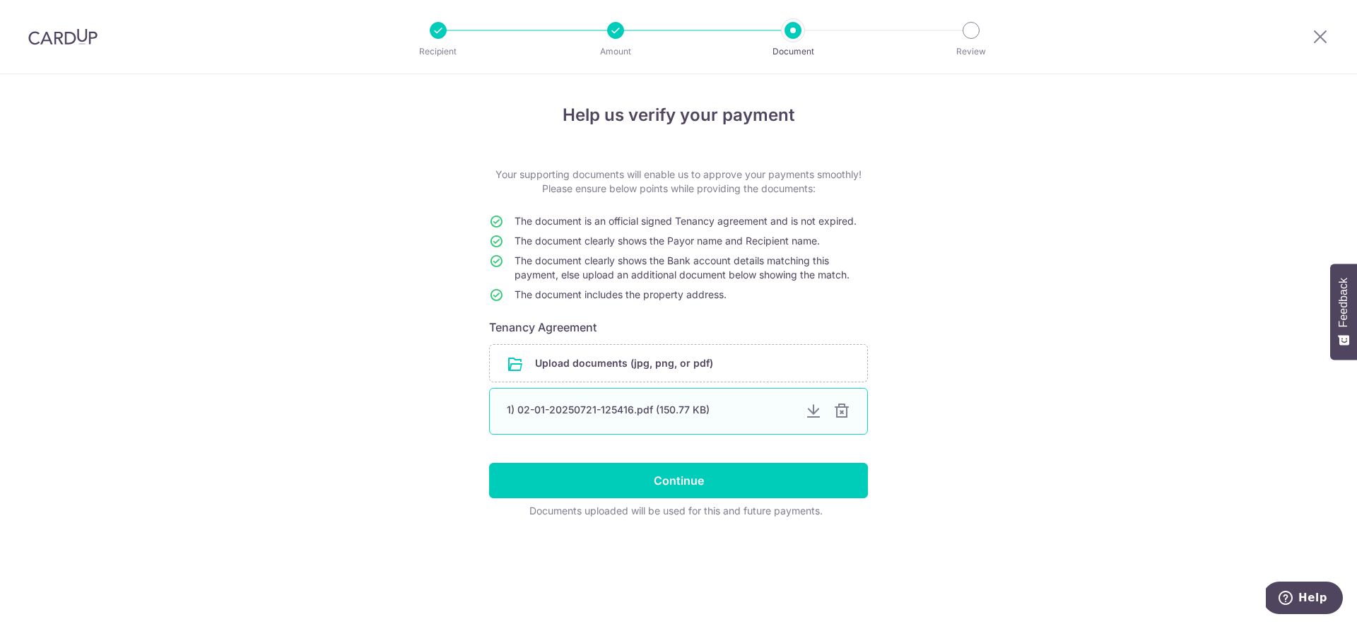
click at [841, 415] on div at bounding box center [841, 411] width 17 height 17
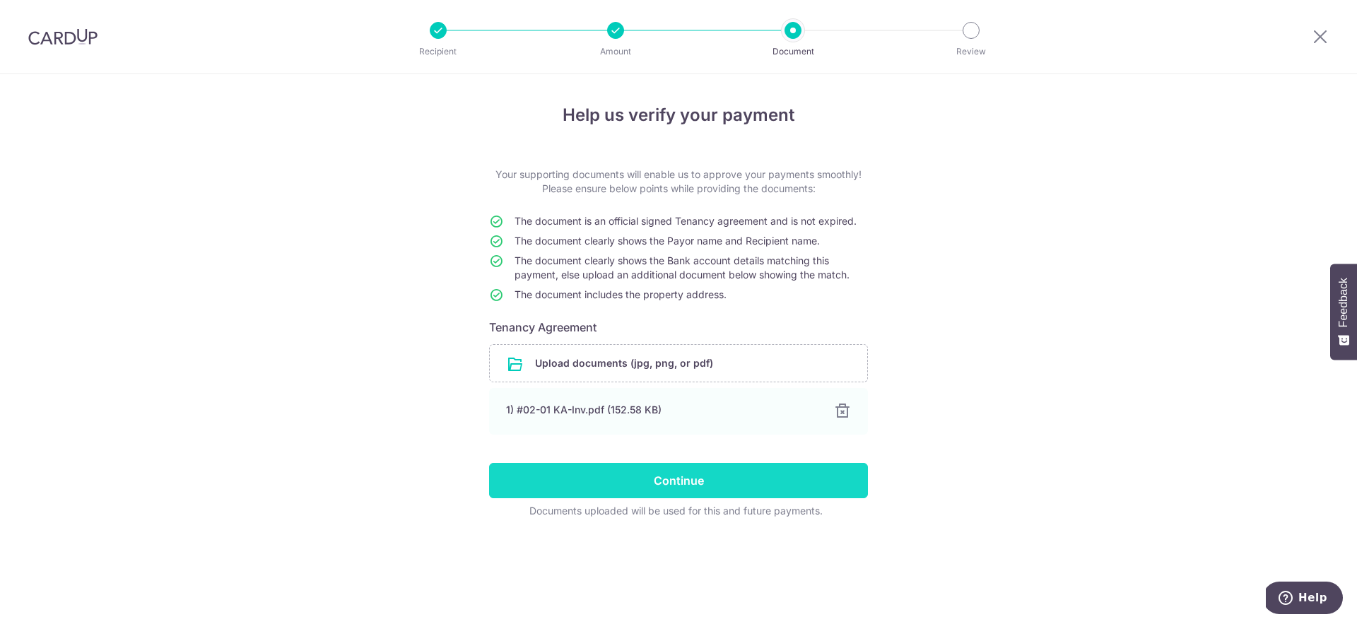
click at [700, 473] on input "Continue" at bounding box center [678, 480] width 379 height 35
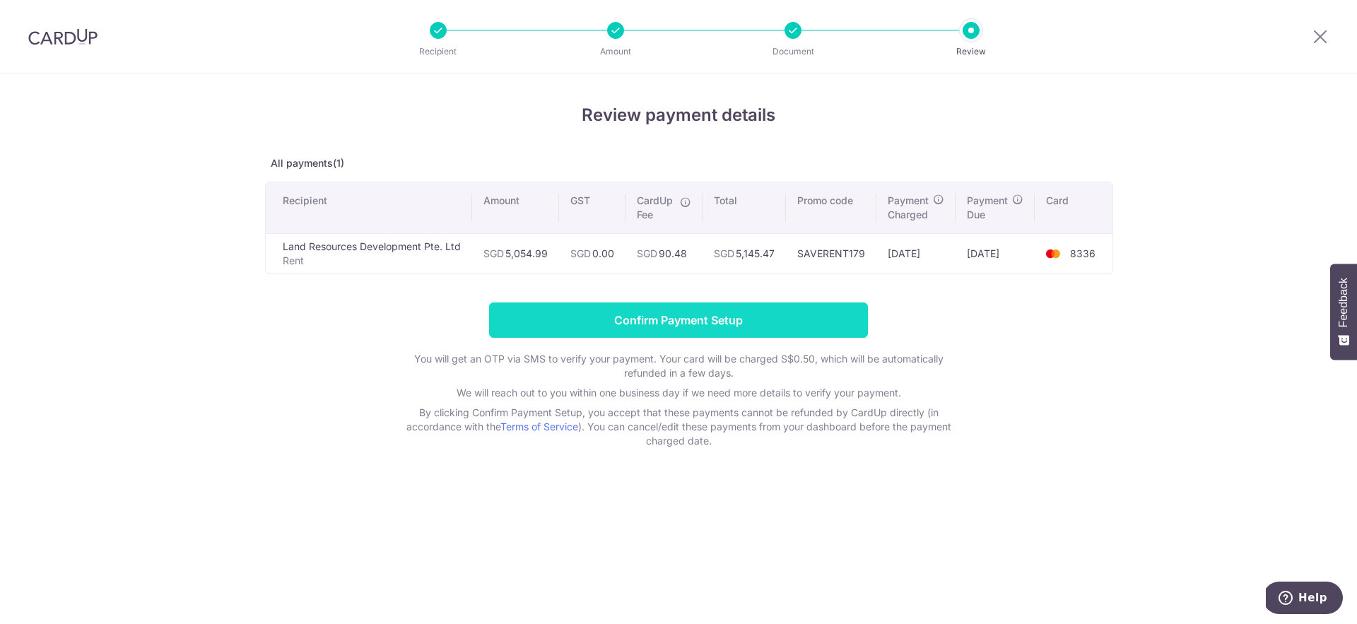
click at [760, 315] on input "Confirm Payment Setup" at bounding box center [678, 319] width 379 height 35
